Goal: Information Seeking & Learning: Check status

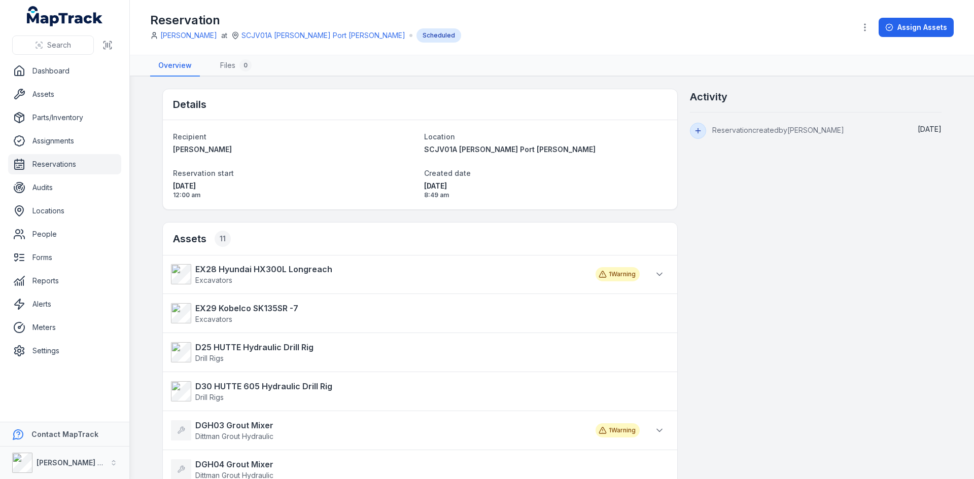
click at [862, 27] on icon "button" at bounding box center [865, 27] width 10 height 10
click at [869, 363] on div "Toggle Navigation Reservation [PERSON_NAME] at SCJV01A [PERSON_NAME] Port [PERS…" at bounding box center [552, 239] width 844 height 479
click at [871, 27] on button "button" at bounding box center [864, 27] width 19 height 19
click at [735, 204] on div "Toggle Navigation Reservation [PERSON_NAME] at SCJV01A [PERSON_NAME] Port [PERS…" at bounding box center [552, 239] width 844 height 479
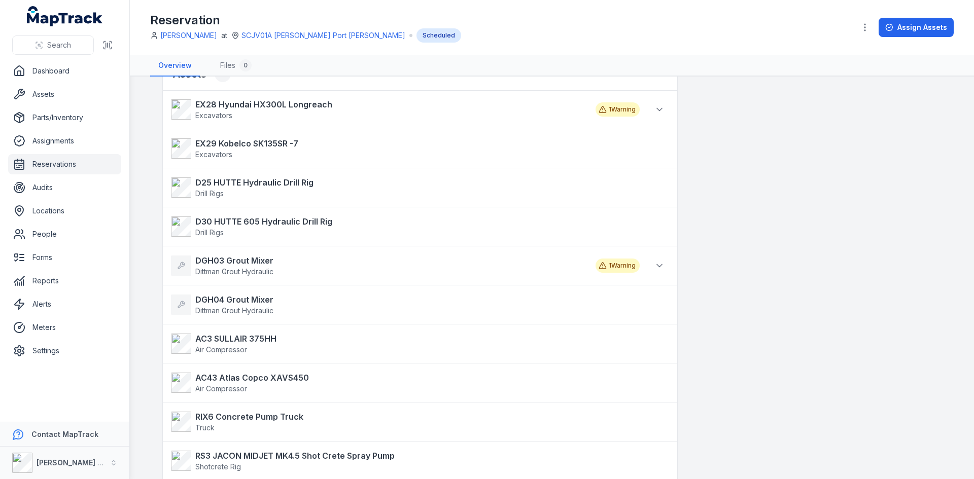
scroll to position [176, 0]
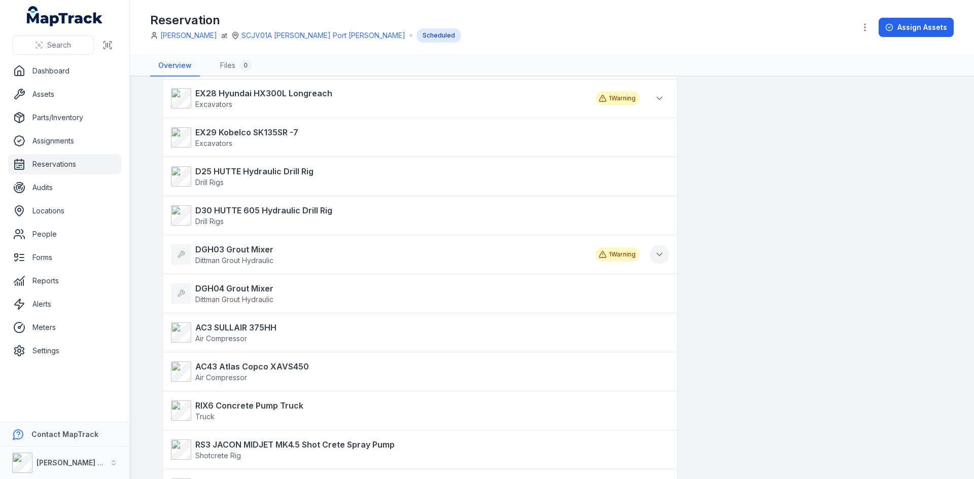
click at [657, 255] on icon at bounding box center [659, 255] width 5 height 3
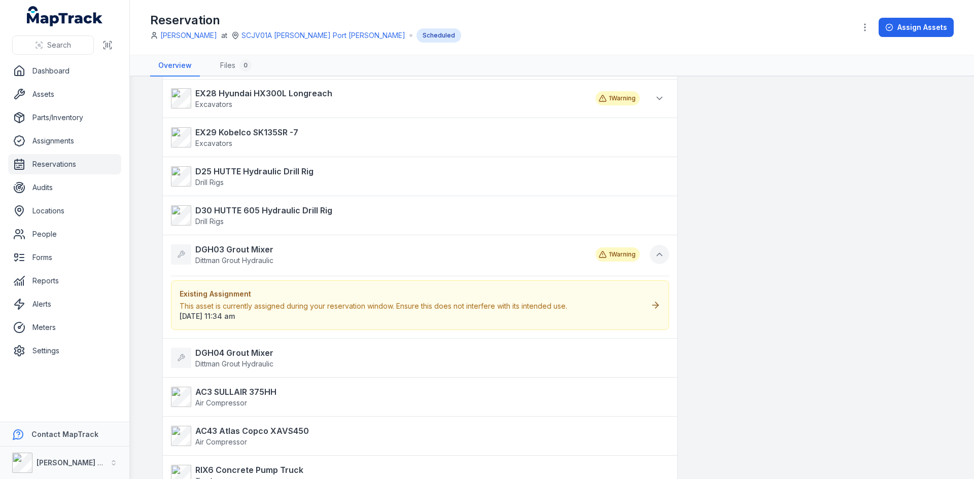
click at [657, 255] on icon at bounding box center [659, 255] width 5 height 3
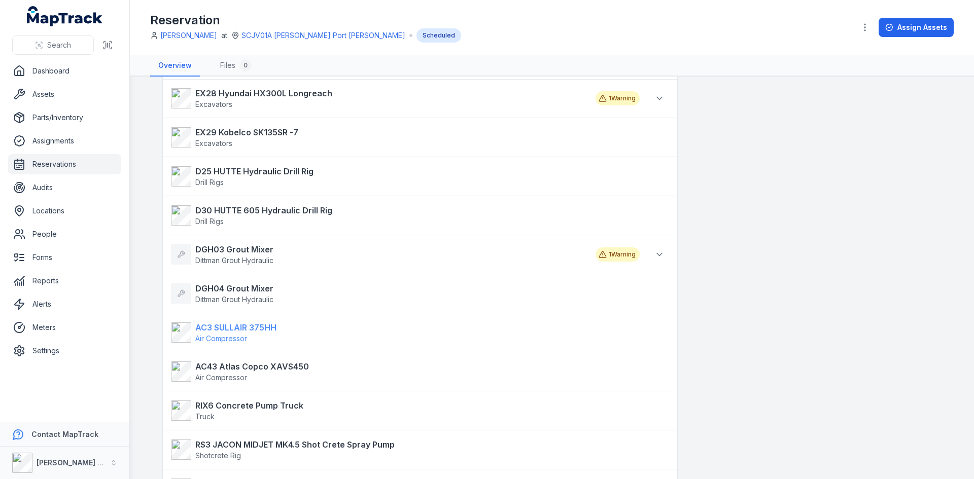
click at [237, 331] on strong "AC3 SULLAIR 375HH" at bounding box center [235, 327] width 81 height 12
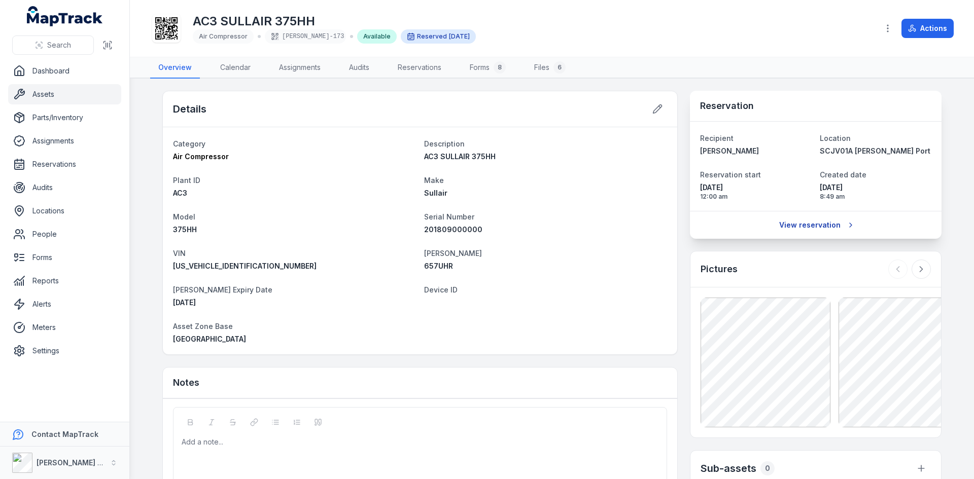
click at [800, 229] on link "View reservation" at bounding box center [815, 225] width 87 height 19
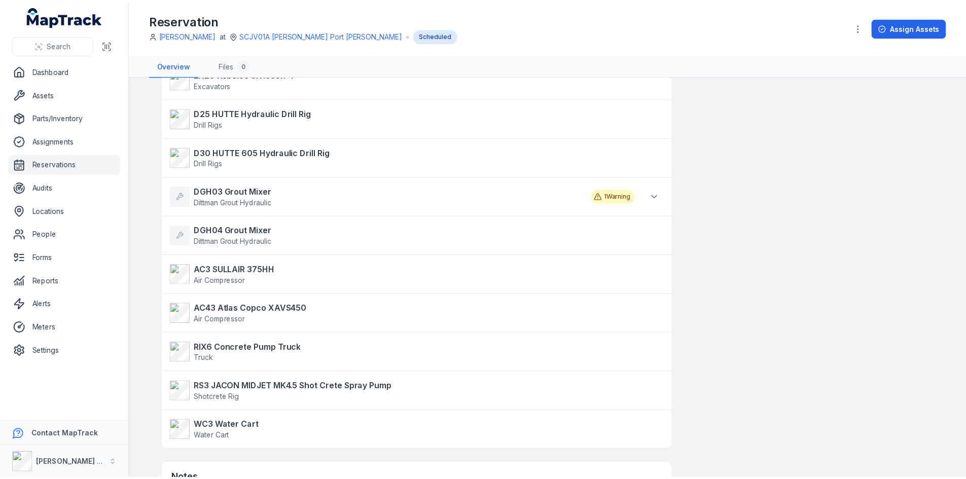
scroll to position [254, 0]
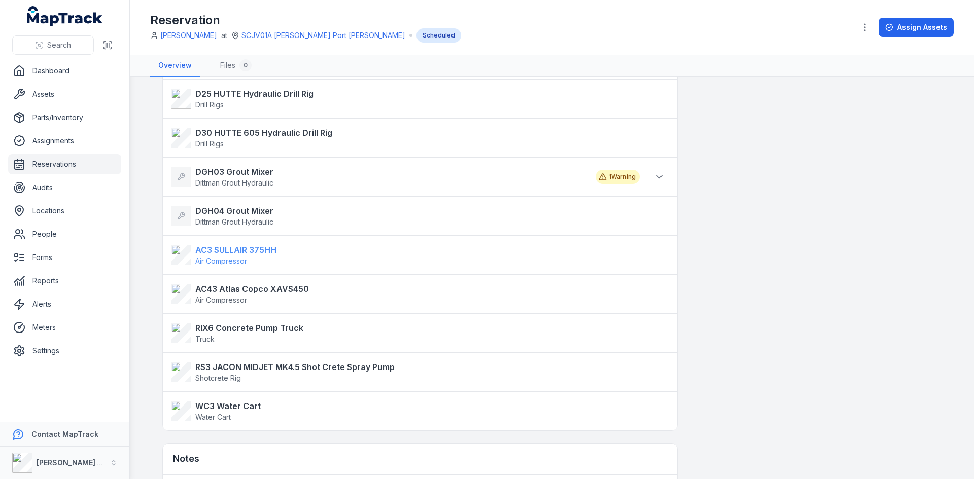
click at [242, 257] on span "Air Compressor" at bounding box center [221, 261] width 52 height 9
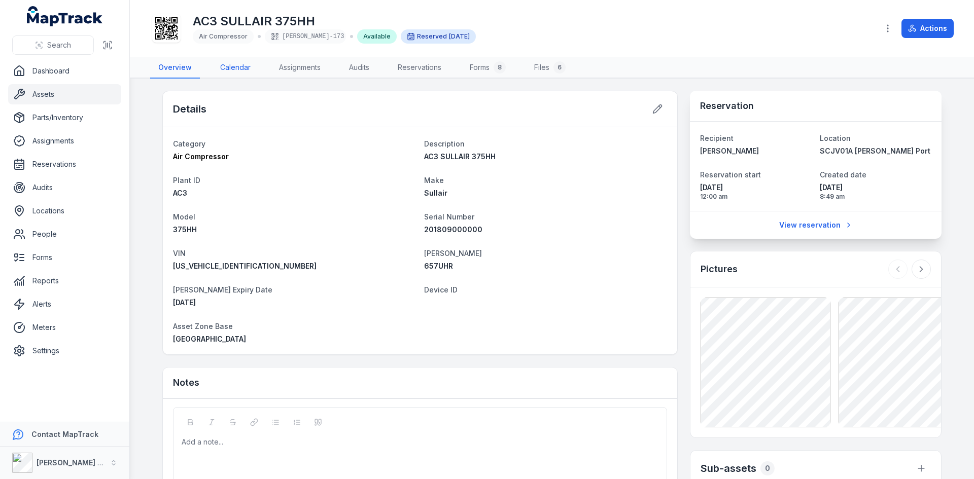
click at [231, 67] on link "Calendar" at bounding box center [235, 67] width 47 height 21
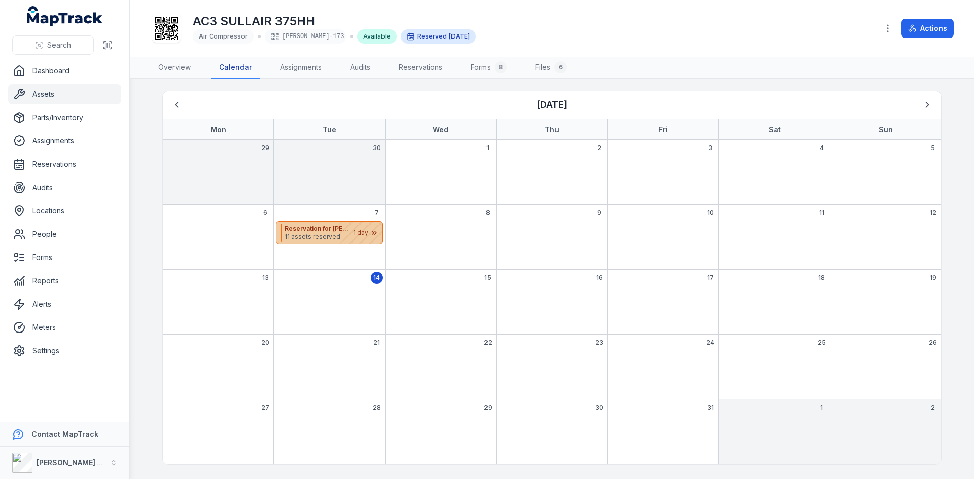
click at [345, 230] on div "October 2025" at bounding box center [357, 233] width 51 height 22
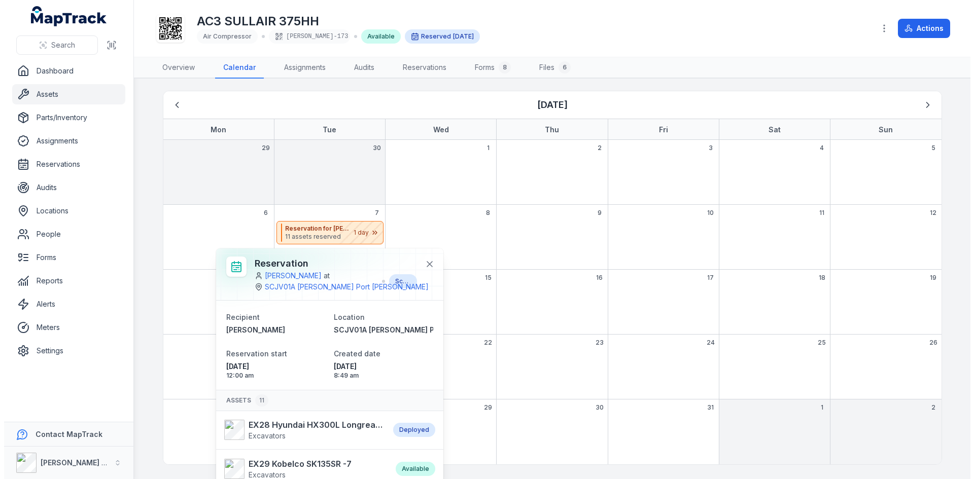
scroll to position [74, 0]
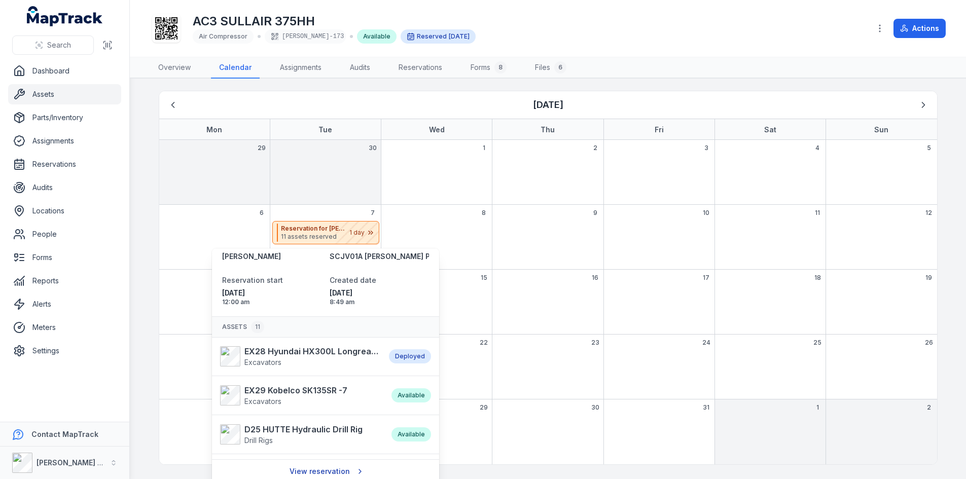
click at [336, 472] on link "View reservation" at bounding box center [326, 471] width 86 height 19
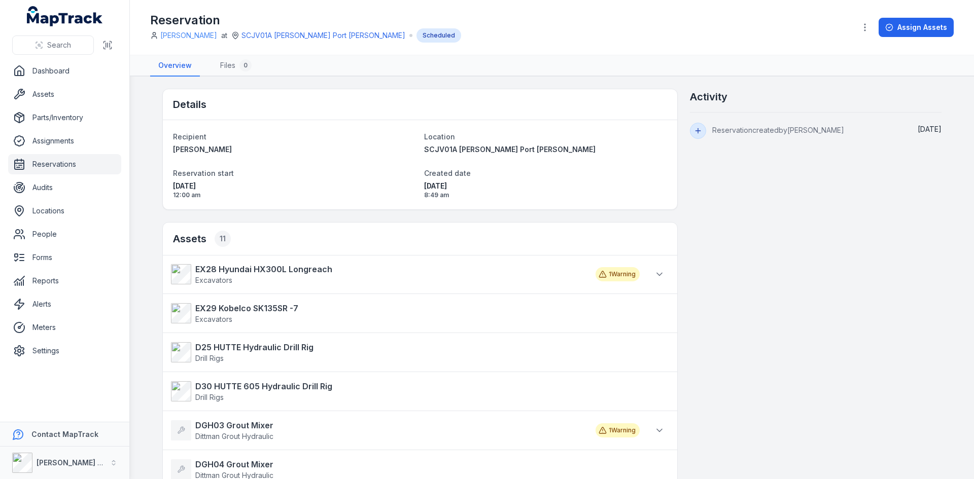
click at [181, 35] on link "[PERSON_NAME]" at bounding box center [188, 35] width 57 height 10
